Goal: Information Seeking & Learning: Find specific fact

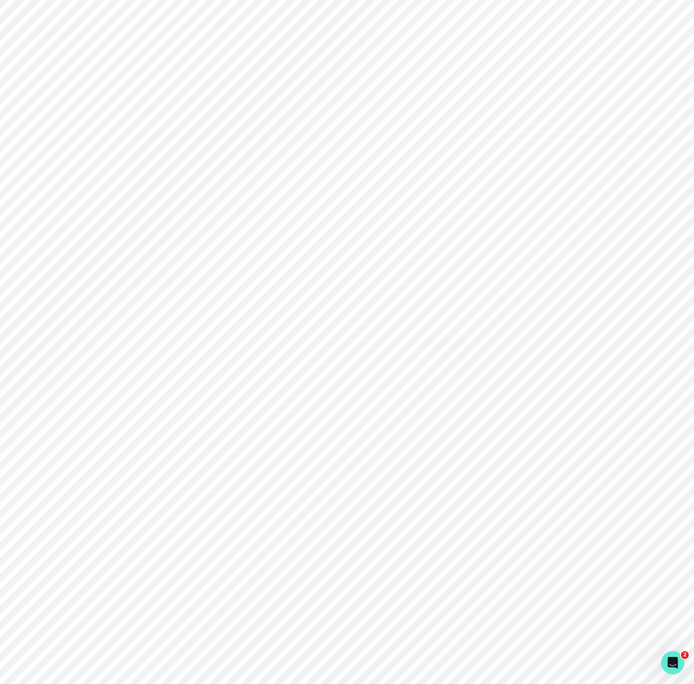
click at [43, 407] on p "Admin Data" at bounding box center [61, 405] width 40 height 8
click at [268, 123] on input "Search user by name or email" at bounding box center [407, 111] width 542 height 24
paste input "[PERSON_NAME]"
type input "[PERSON_NAME]"
drag, startPoint x: 248, startPoint y: 123, endPoint x: -152, endPoint y: 122, distance: 399.8
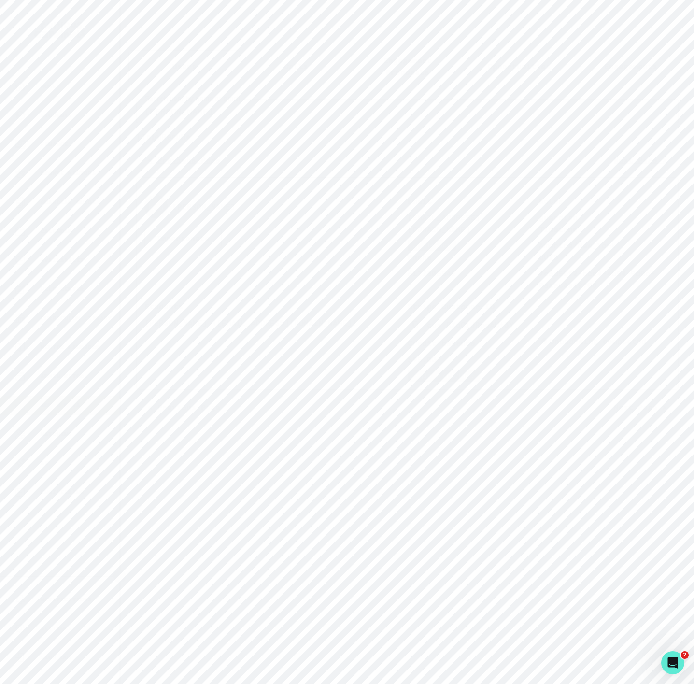
click at [0, 122] on html "Home Students Finance Browse Mentors Guardian Guide Calendar Availability Help …" at bounding box center [347, 342] width 694 height 684
paste input "[PERSON_NAME]"
type input "[PERSON_NAME]"
click at [229, 123] on input "[PERSON_NAME]" at bounding box center [407, 111] width 542 height 24
click at [255, 123] on input "[PERSON_NAME]" at bounding box center [407, 111] width 542 height 24
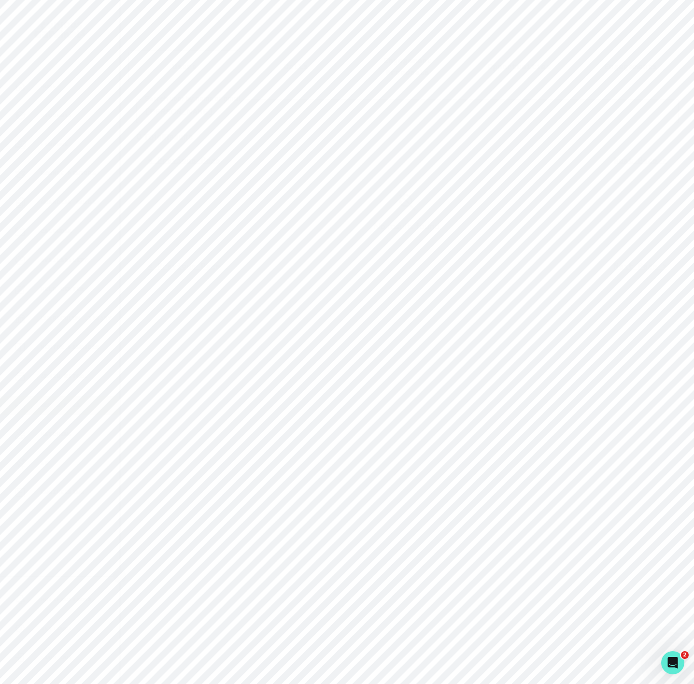
type input "[PERSON_NAME]"
drag, startPoint x: 145, startPoint y: 332, endPoint x: 196, endPoint y: 333, distance: 51.2
click at [196, 333] on p "[PERSON_NAME] ([PERSON_NAME][EMAIL_ADDRESS][PERSON_NAME][DOMAIN_NAME])" at bounding box center [275, 328] width 263 height 23
copy p "[PERSON_NAME]"
click at [614, 64] on p "Engagements" at bounding box center [630, 66] width 53 height 12
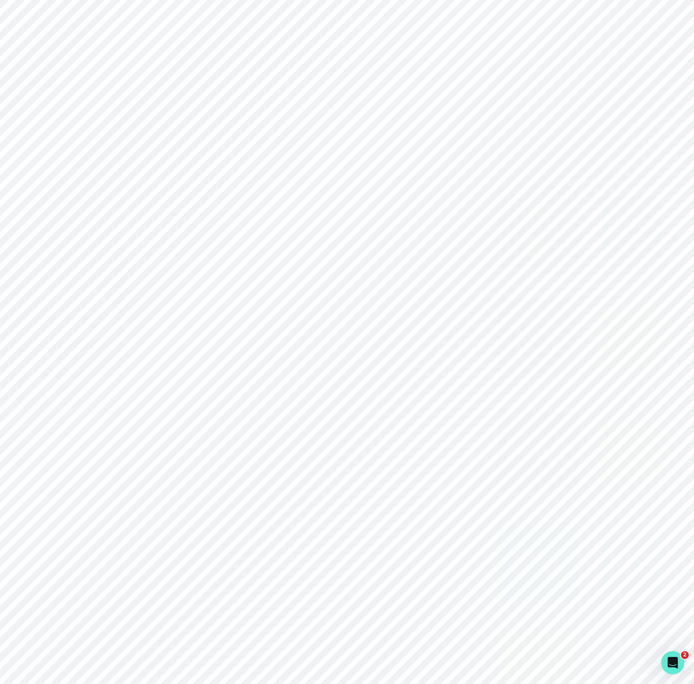
click at [320, 133] on input "Engagement Title" at bounding box center [407, 124] width 178 height 19
paste input "[PERSON_NAME]"
type input "[PERSON_NAME]"
click button "submit" at bounding box center [0, 0] width 0 height 0
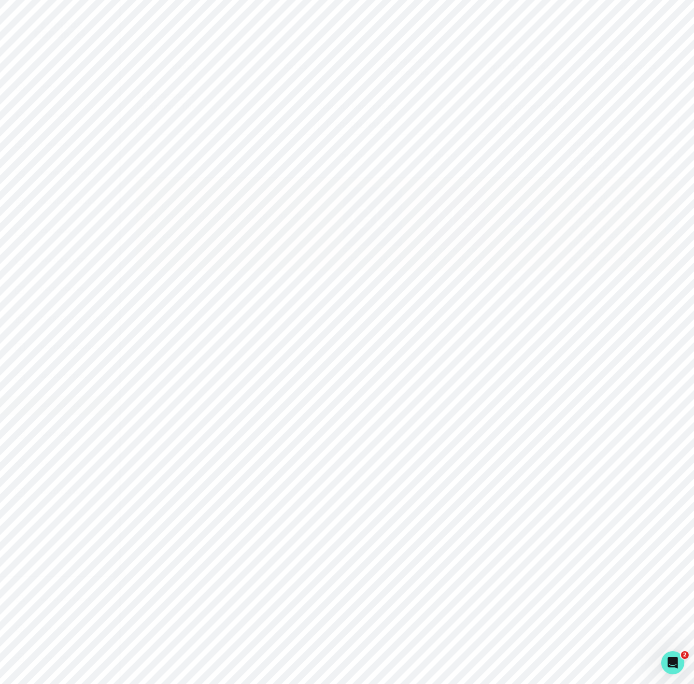
click at [665, 234] on button "Actions" at bounding box center [693, 224] width 57 height 19
click at [346, 261] on link "[PERSON_NAME]" at bounding box center [372, 253] width 59 height 15
click at [424, 290] on p "Engagements" at bounding box center [437, 290] width 53 height 12
click at [232, 336] on p "[PERSON_NAME] VEX Robotics Mentorship" at bounding box center [281, 332] width 243 height 12
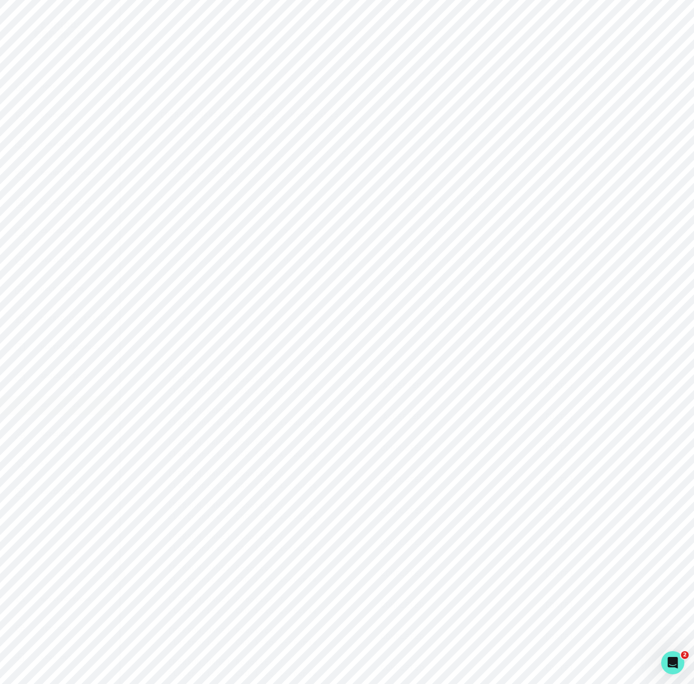
drag, startPoint x: 70, startPoint y: 409, endPoint x: 75, endPoint y: 388, distance: 21.4
click at [70, 409] on div "Admin Data" at bounding box center [66, 405] width 104 height 12
click at [209, 119] on input "Search user by name or email" at bounding box center [407, 111] width 542 height 24
paste input "[PERSON_NAME]"
type input "[PERSON_NAME]"
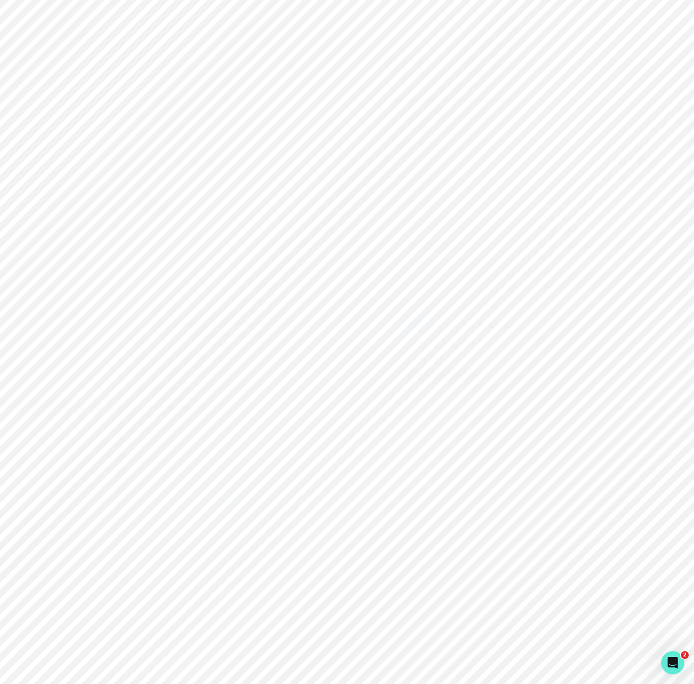
click at [413, 328] on icon "Copied to clipboard" at bounding box center [415, 324] width 7 height 7
click at [226, 123] on input "[PERSON_NAME]" at bounding box center [407, 111] width 542 height 24
drag, startPoint x: 228, startPoint y: 126, endPoint x: -32, endPoint y: 126, distance: 259.8
click at [0, 126] on html "Home Students Finance Browse Mentors Guardian Guide Calendar Availability Help …" at bounding box center [347, 342] width 694 height 684
paste input "[PERSON_NAME]"
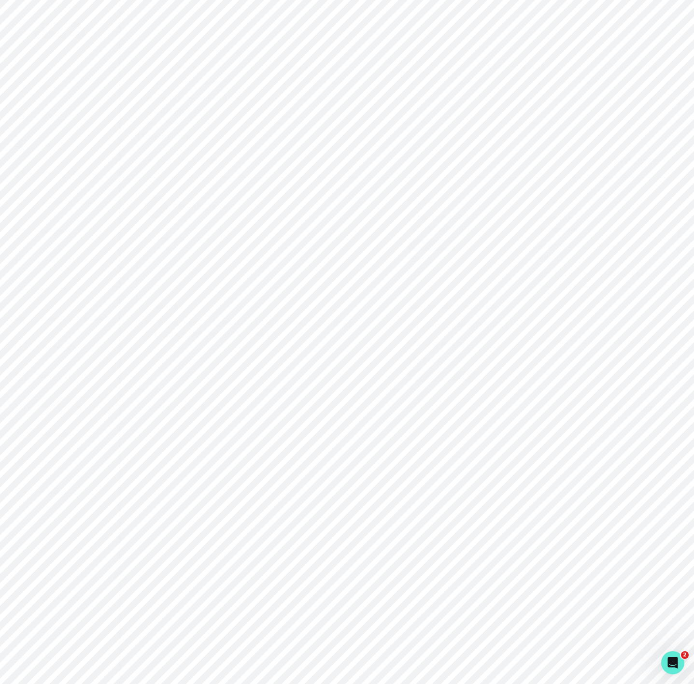
type input "[PERSON_NAME]"
click at [419, 332] on button "Copied to clipboard" at bounding box center [414, 324] width 15 height 15
drag, startPoint x: 107, startPoint y: 129, endPoint x: -56, endPoint y: 129, distance: 163.7
click at [0, 129] on html "Home Students Finance Browse Mentors Guardian Guide Calendar Availability Help …" at bounding box center [347, 342] width 694 height 684
paste input "[PERSON_NAME]"
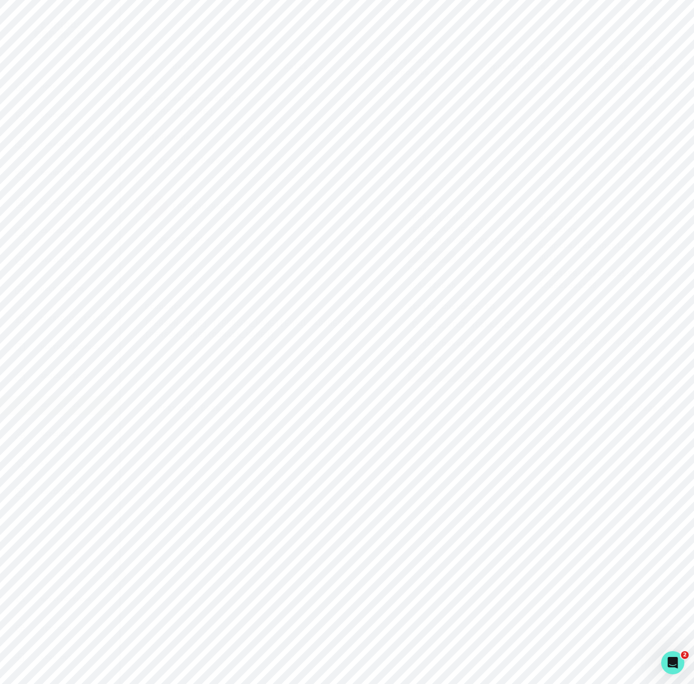
type input "[PERSON_NAME]"
drag, startPoint x: 417, startPoint y: 335, endPoint x: 233, endPoint y: 109, distance: 291.4
click at [416, 328] on icon "Copied to clipboard" at bounding box center [415, 324] width 7 height 7
drag, startPoint x: 187, startPoint y: 132, endPoint x: -120, endPoint y: 126, distance: 306.6
click at [0, 126] on html "Home Students Finance Browse Mentors Guardian Guide Calendar Availability Help …" at bounding box center [347, 342] width 694 height 684
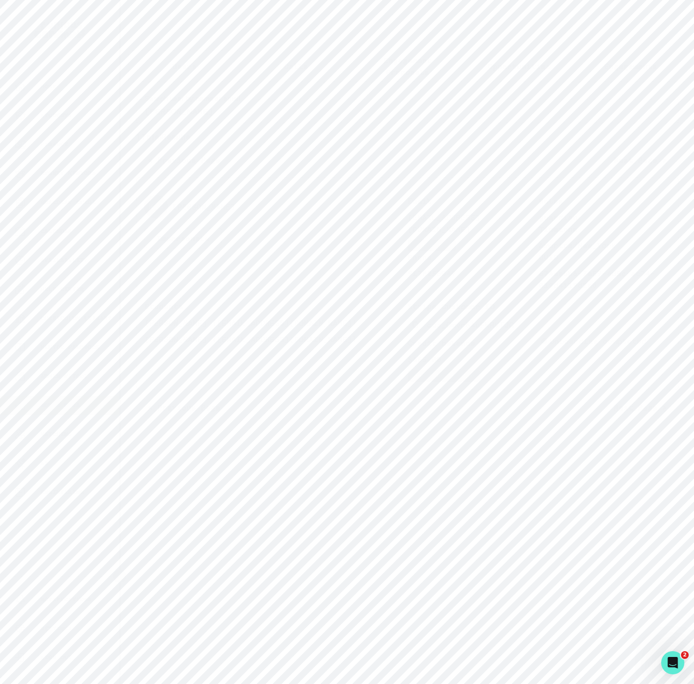
paste input "[PERSON_NAME]"
type input "[PERSON_NAME]"
click at [414, 328] on icon "Copied to clipboard" at bounding box center [415, 324] width 7 height 7
drag, startPoint x: 237, startPoint y: 134, endPoint x: -47, endPoint y: 131, distance: 283.9
click at [0, 131] on html "Home Students Finance Browse Mentors Guardian Guide Calendar Availability Help …" at bounding box center [347, 342] width 694 height 684
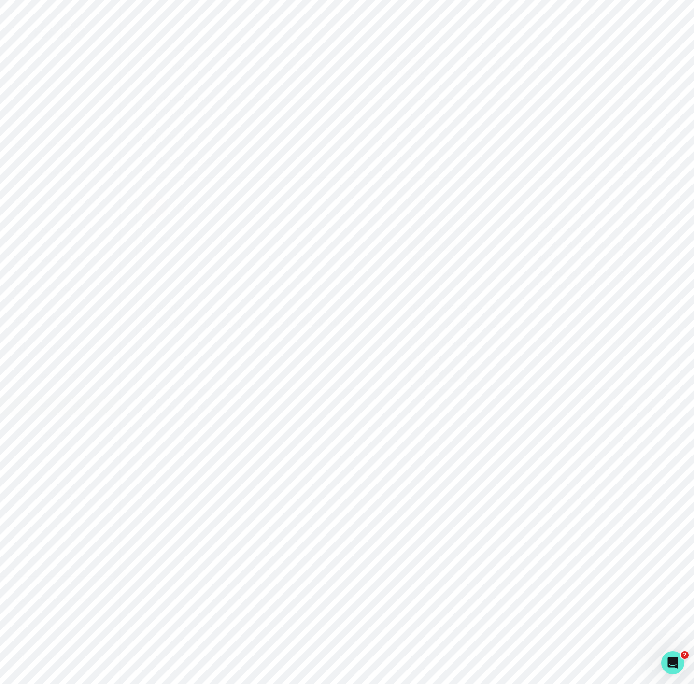
paste input "[PERSON_NAME]"
type input "[PERSON_NAME]"
drag, startPoint x: 146, startPoint y: 335, endPoint x: 219, endPoint y: 335, distance: 72.9
click at [218, 328] on p "[PERSON_NAME] ([EMAIL_ADDRESS][DOMAIN_NAME])" at bounding box center [275, 323] width 263 height 12
copy p "Roman Lacgalvis"
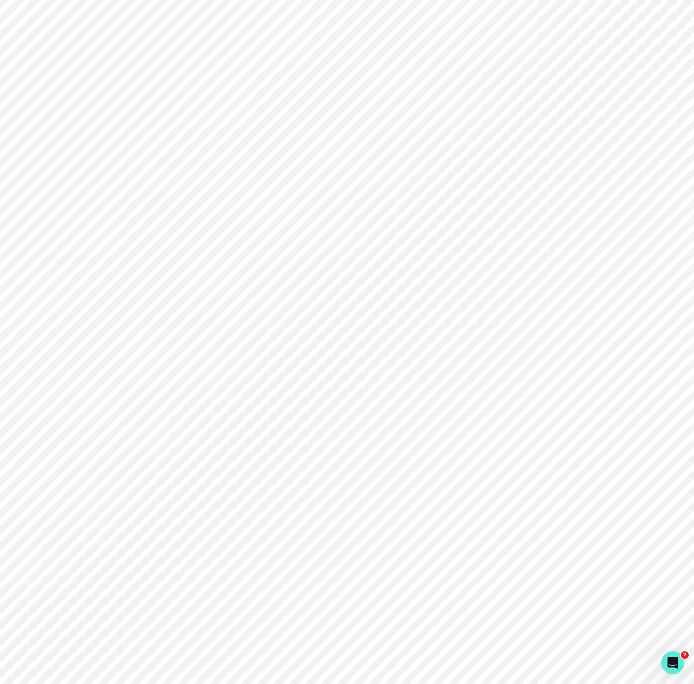
click at [617, 68] on p "Engagements" at bounding box center [630, 66] width 53 height 12
click at [337, 134] on input "Engagement Title" at bounding box center [407, 124] width 178 height 19
paste input "Roman Lacgalvis"
type input "Roman Lacgalvis"
click button "submit" at bounding box center [0, 0] width 0 height 0
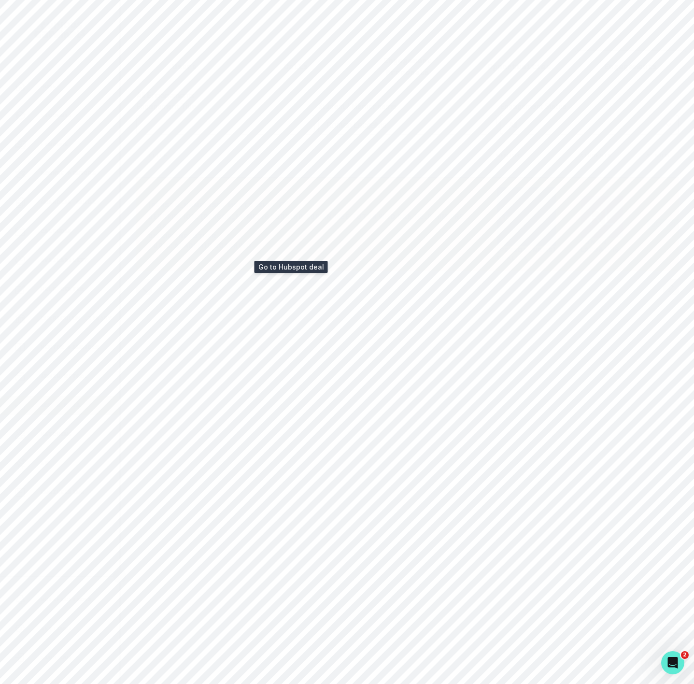
click at [287, 211] on icon at bounding box center [284, 205] width 10 height 12
